Goal: Information Seeking & Learning: Stay updated

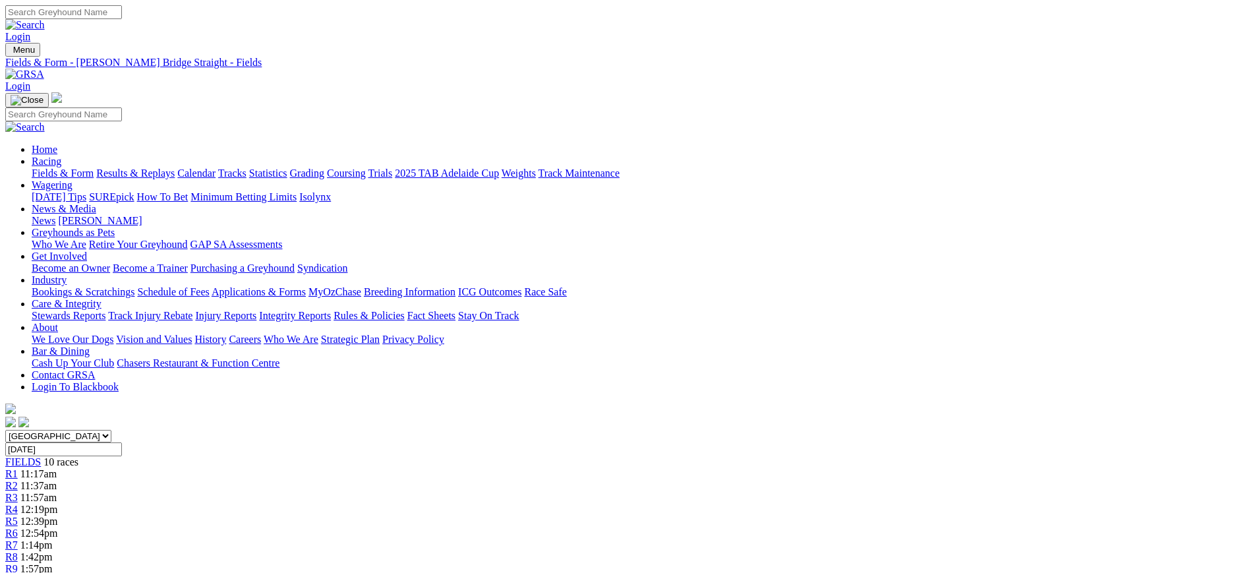
click at [55, 215] on link "News" at bounding box center [44, 220] width 24 height 11
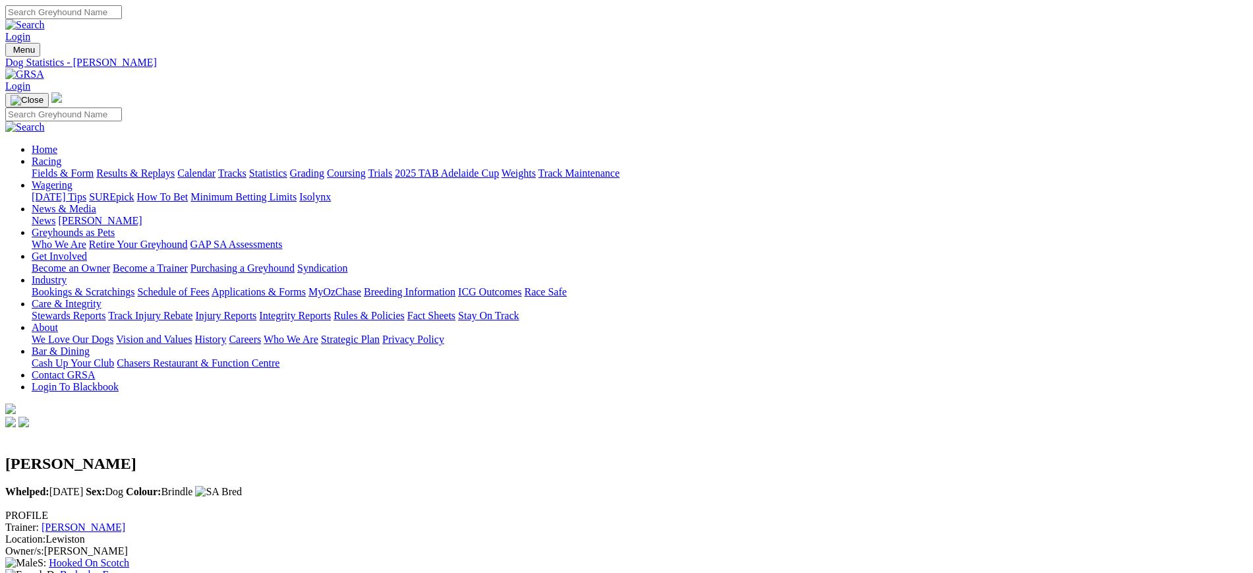
click at [559, 215] on div "News Kennel Capers" at bounding box center [640, 221] width 1216 height 12
click at [55, 215] on link "News" at bounding box center [44, 220] width 24 height 11
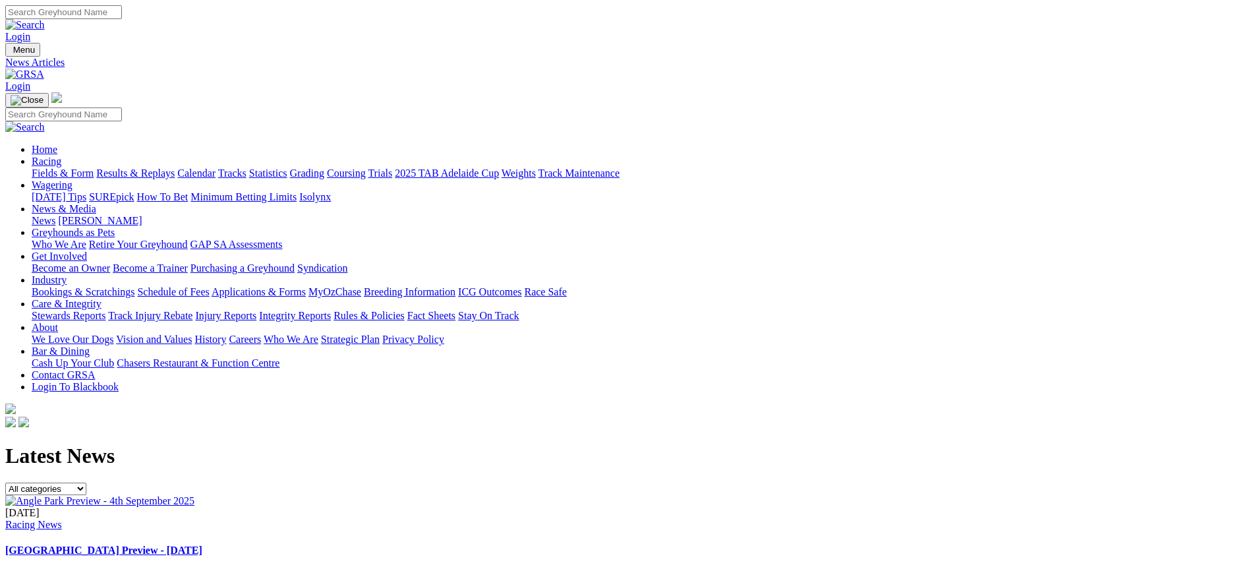
click at [595, 507] on div "04 Sep 2025 Racing News" at bounding box center [626, 519] width 1242 height 24
click at [202, 544] on link "[GEOGRAPHIC_DATA] Preview - [DATE]" at bounding box center [103, 549] width 197 height 11
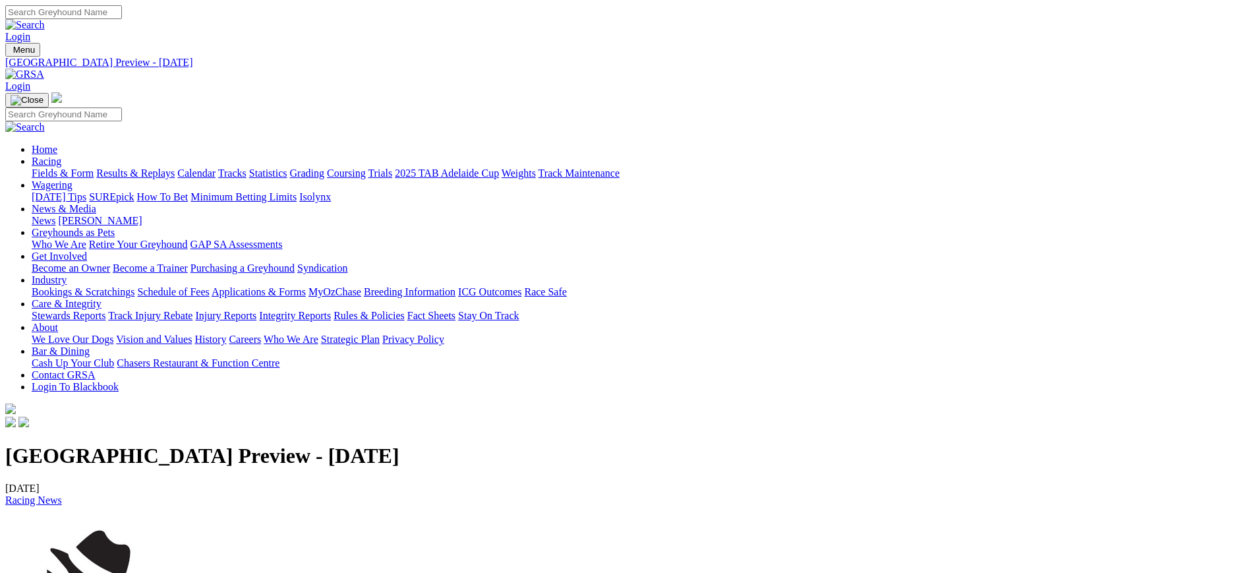
drag, startPoint x: 191, startPoint y: 168, endPoint x: 642, endPoint y: 148, distance: 451.1
copy h1 "[GEOGRAPHIC_DATA] Preview - [DATE]"
drag, startPoint x: 835, startPoint y: 449, endPoint x: 191, endPoint y: 422, distance: 645.0
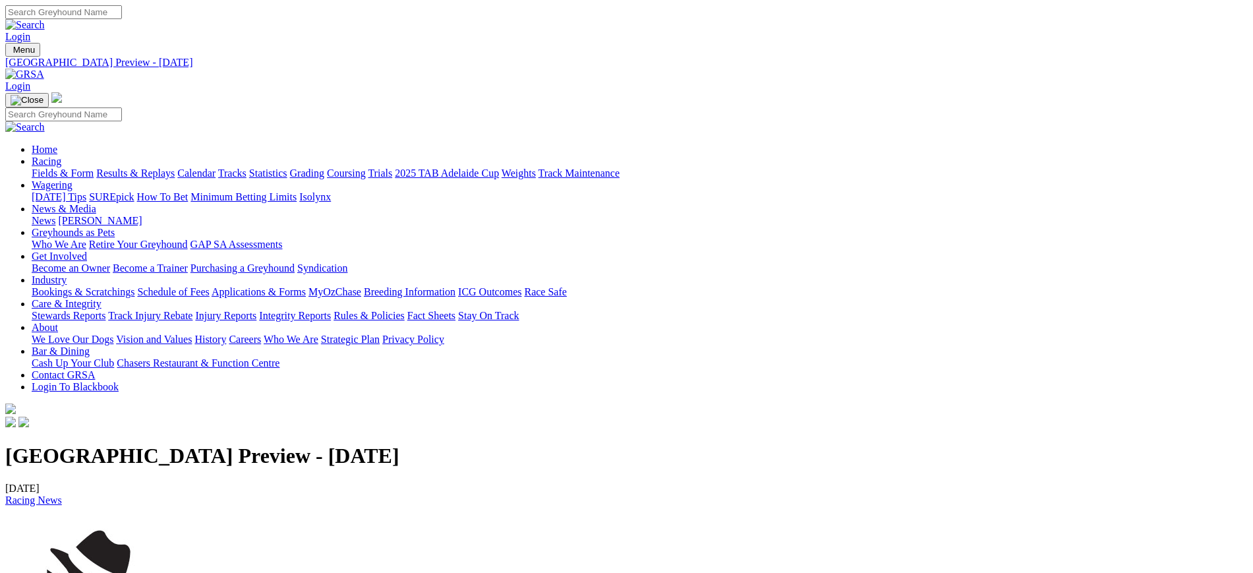
copy p "TELLING THE TAIL by The Shadow The Kings @ Queens Final is the highlight of ton…"
